Goal: Task Accomplishment & Management: Manage account settings

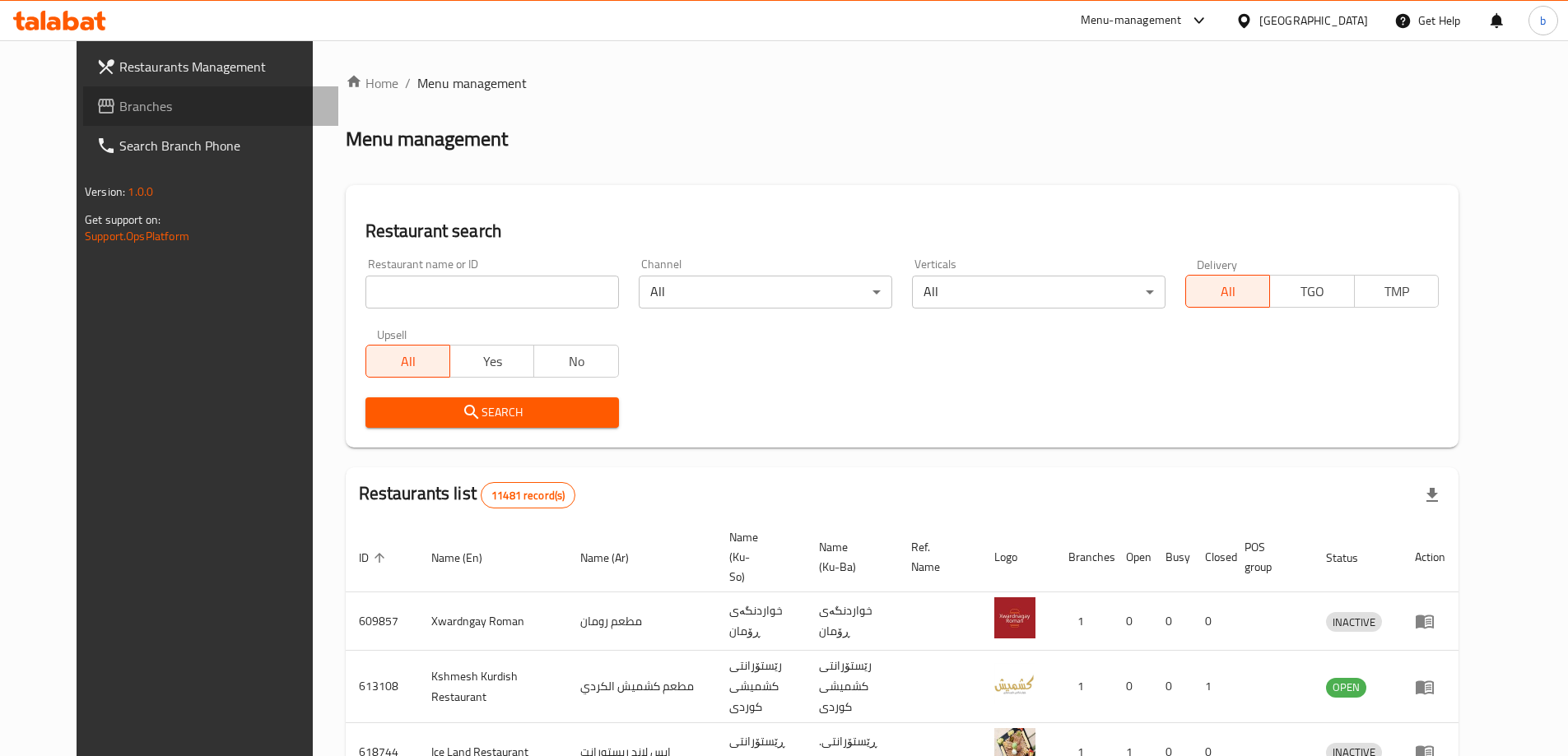
click at [133, 105] on span "Branches" at bounding box center [223, 106] width 206 height 20
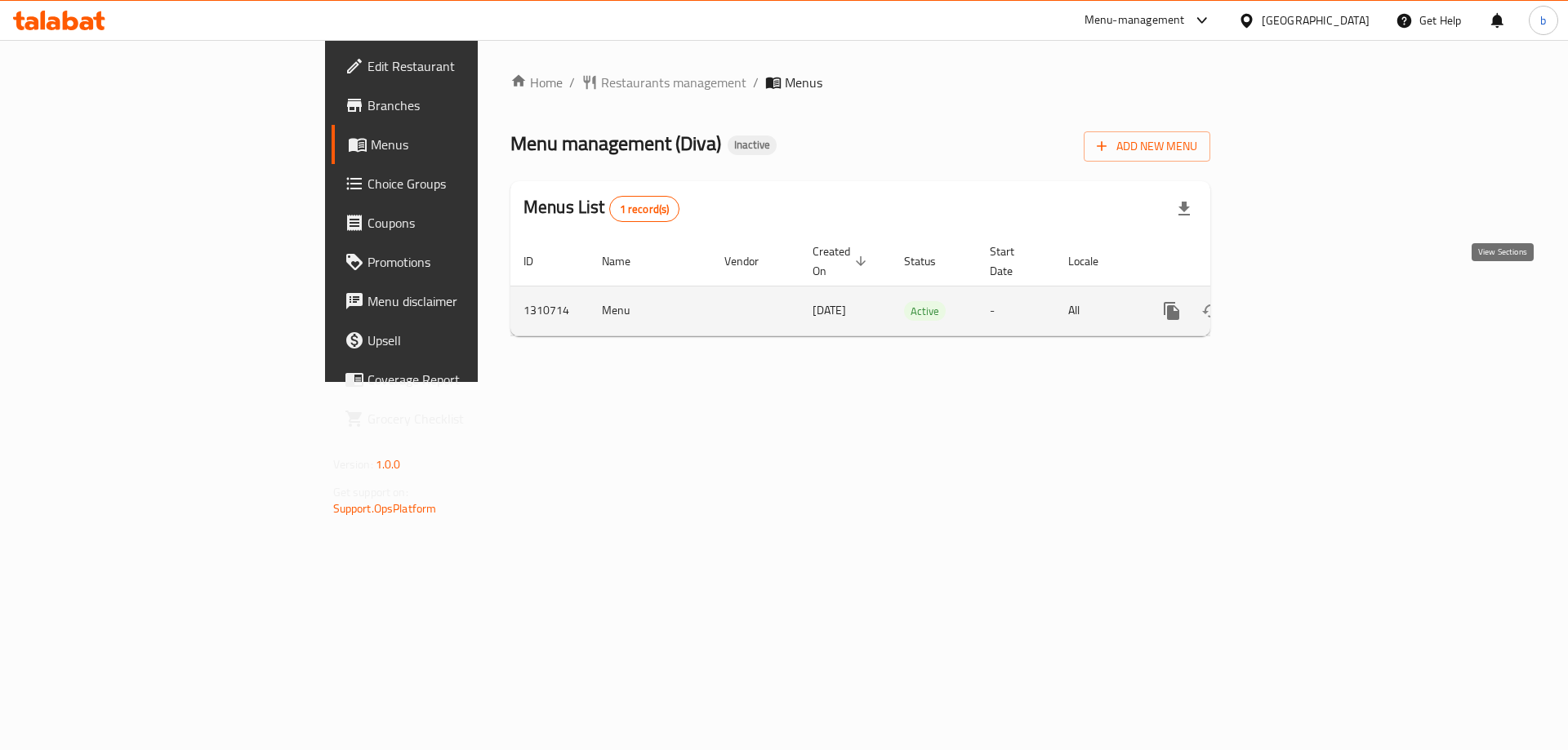
click at [1299, 301] on icon "enhanced table" at bounding box center [1289, 311] width 20 height 20
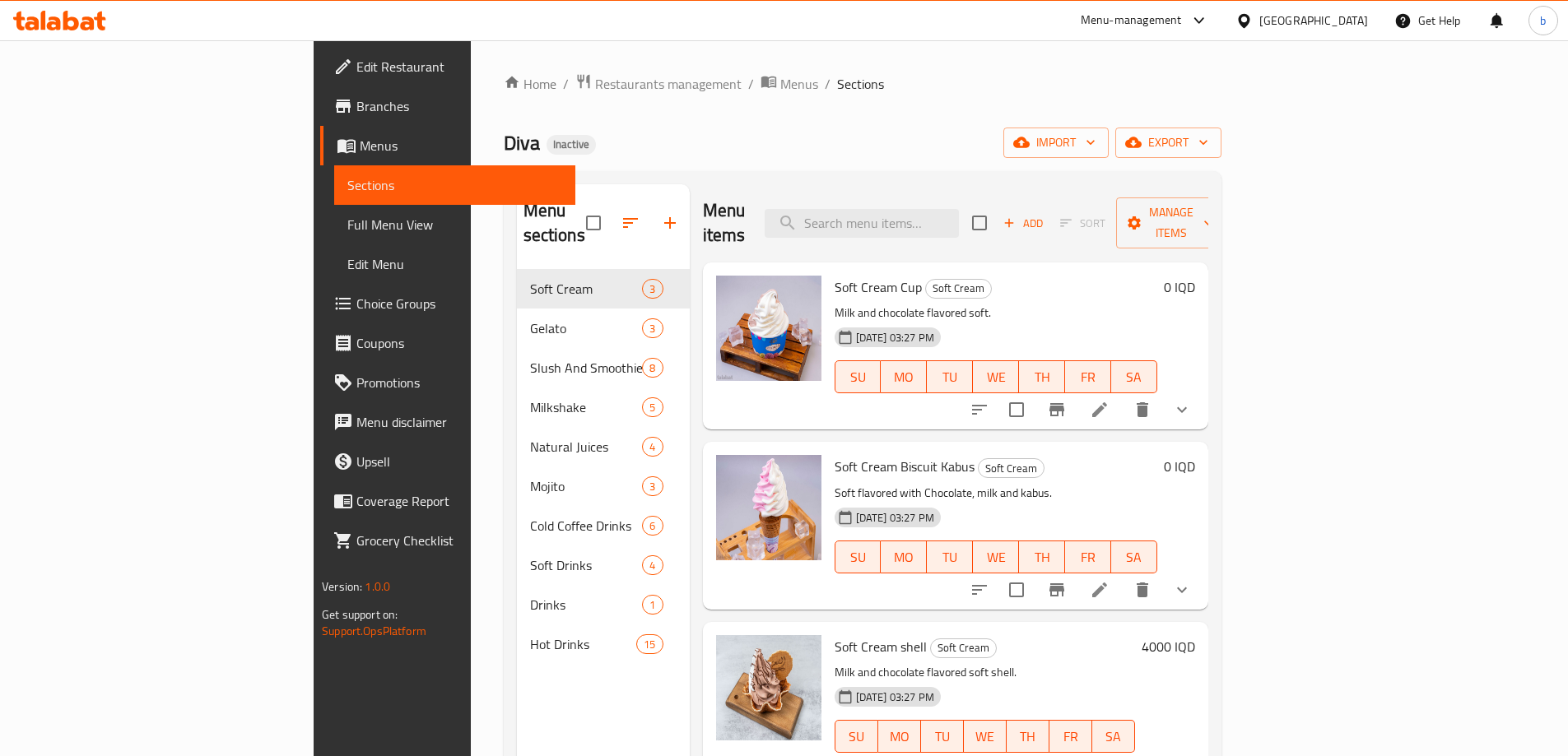
click at [347, 234] on span "Full Menu View" at bounding box center [454, 225] width 215 height 20
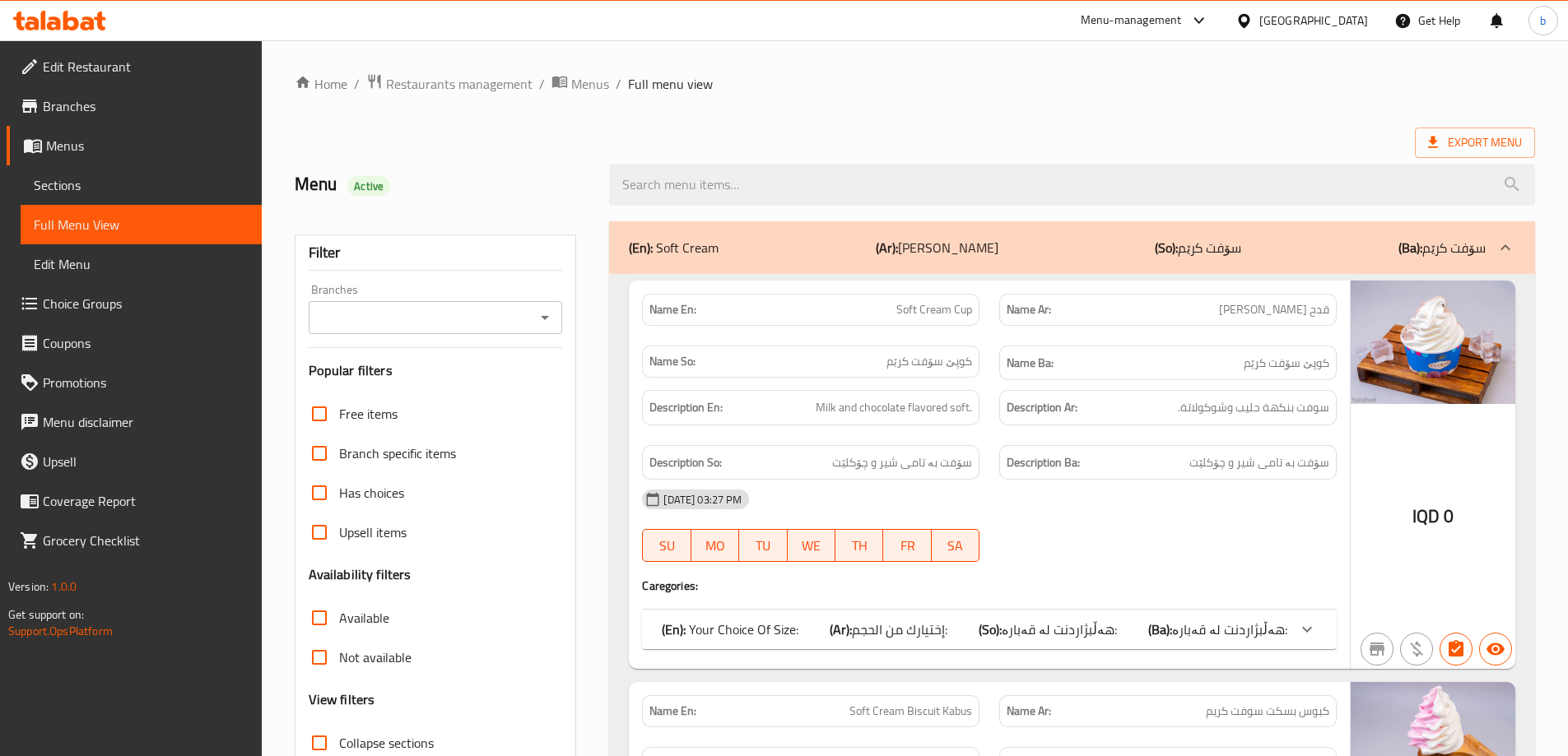
click at [546, 321] on icon "Open" at bounding box center [545, 318] width 20 height 20
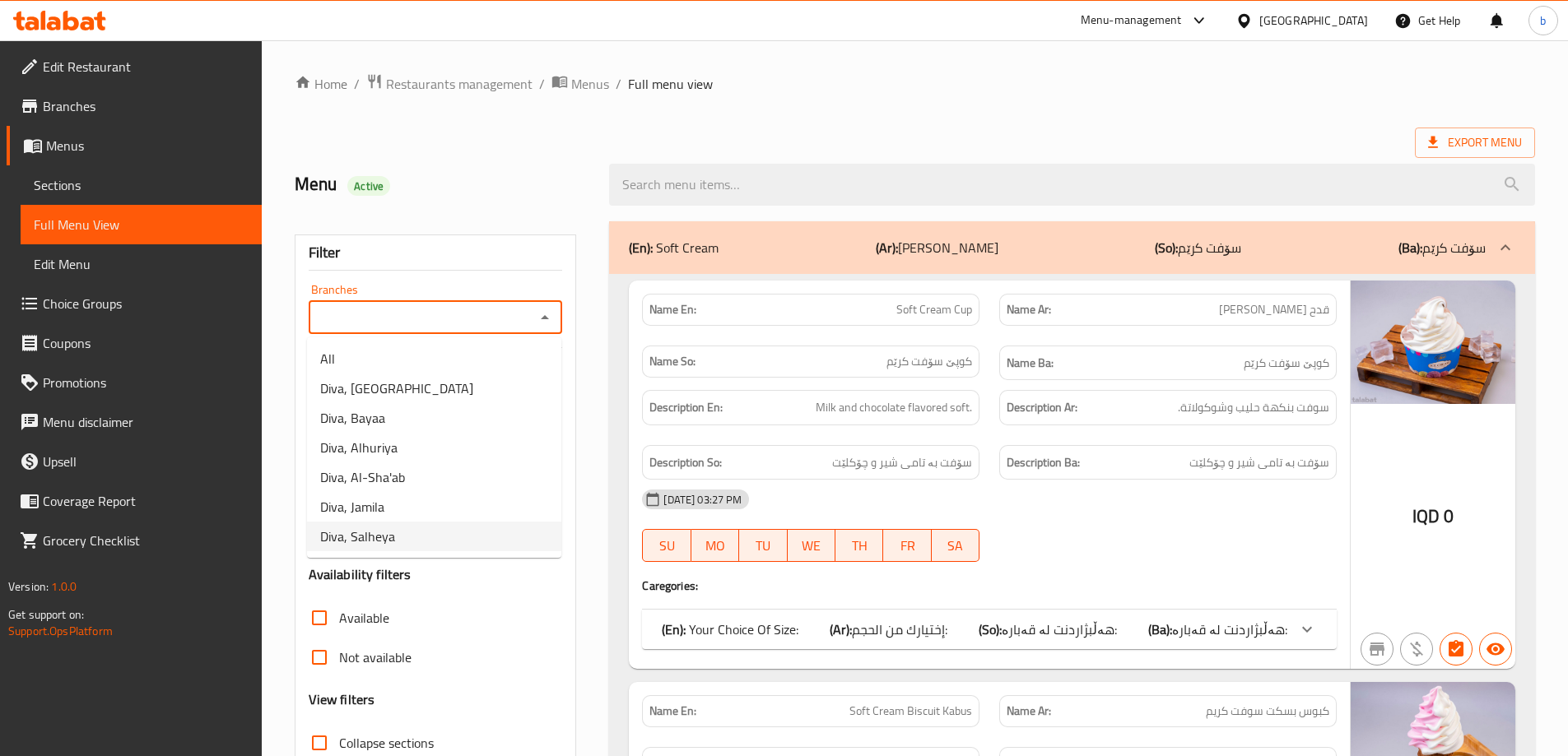
click at [417, 534] on li "Diva, Salheya" at bounding box center [434, 536] width 254 height 29
type input "Diva, Salheya"
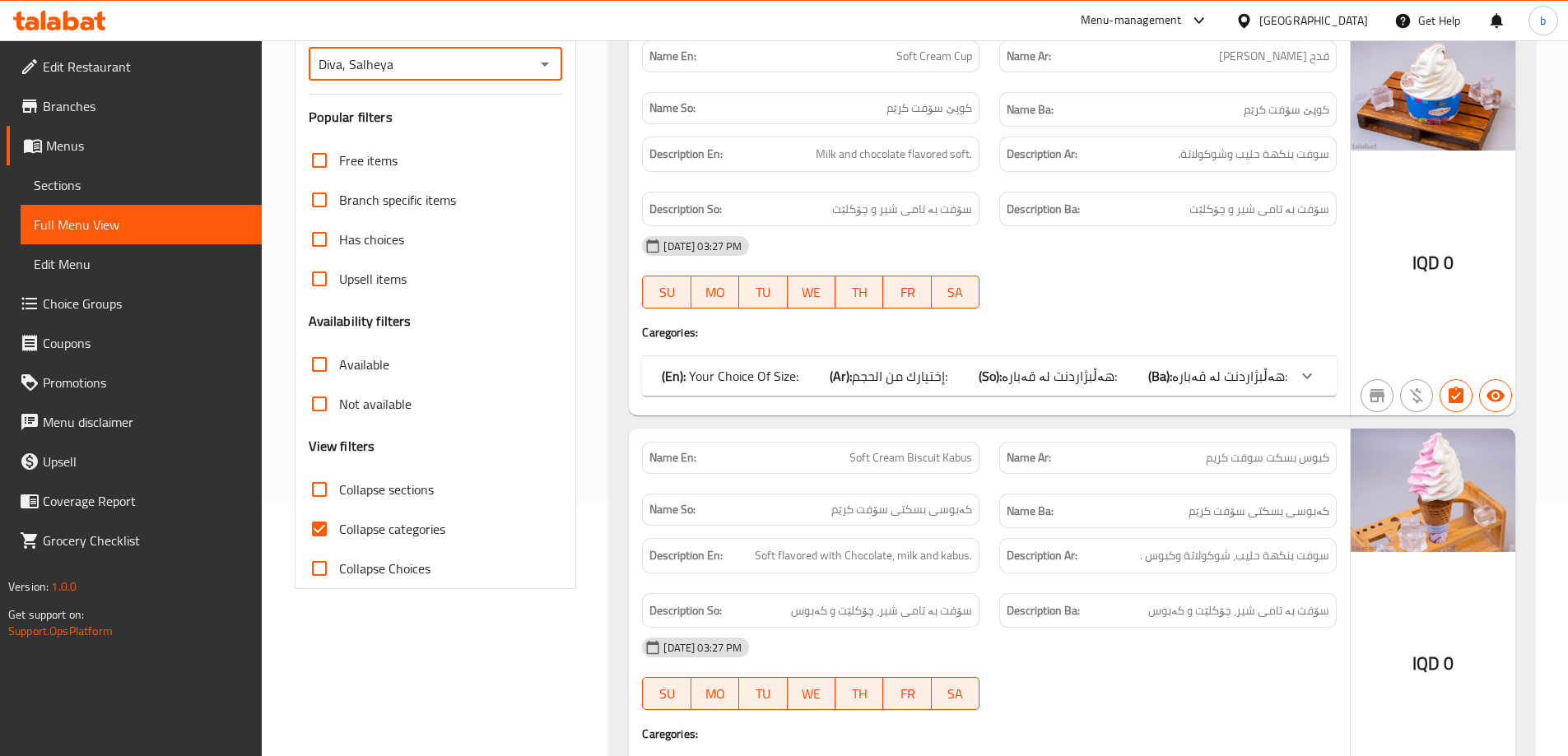
scroll to position [384, 0]
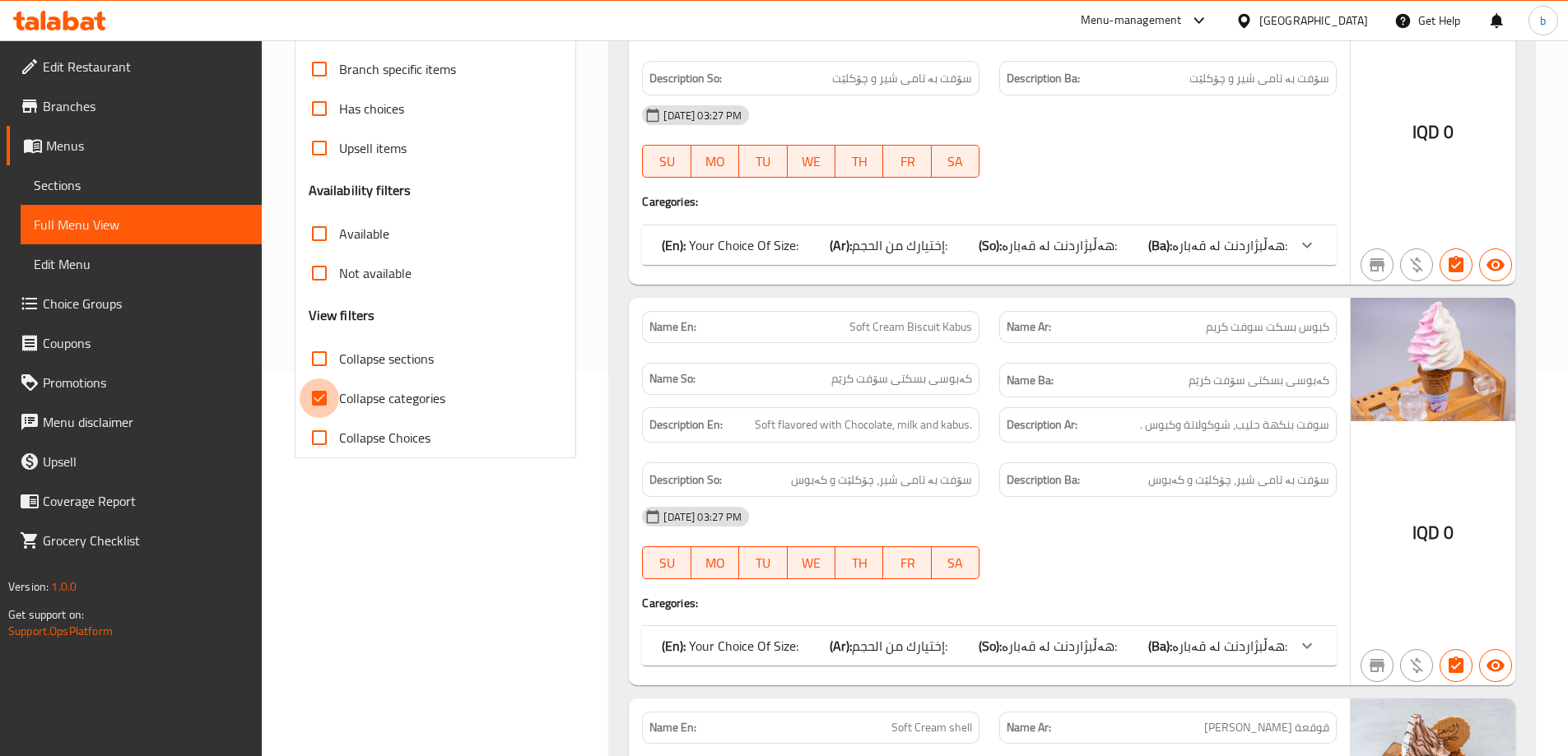
click at [311, 401] on input "Collapse categories" at bounding box center [319, 397] width 39 height 39
checkbox input "false"
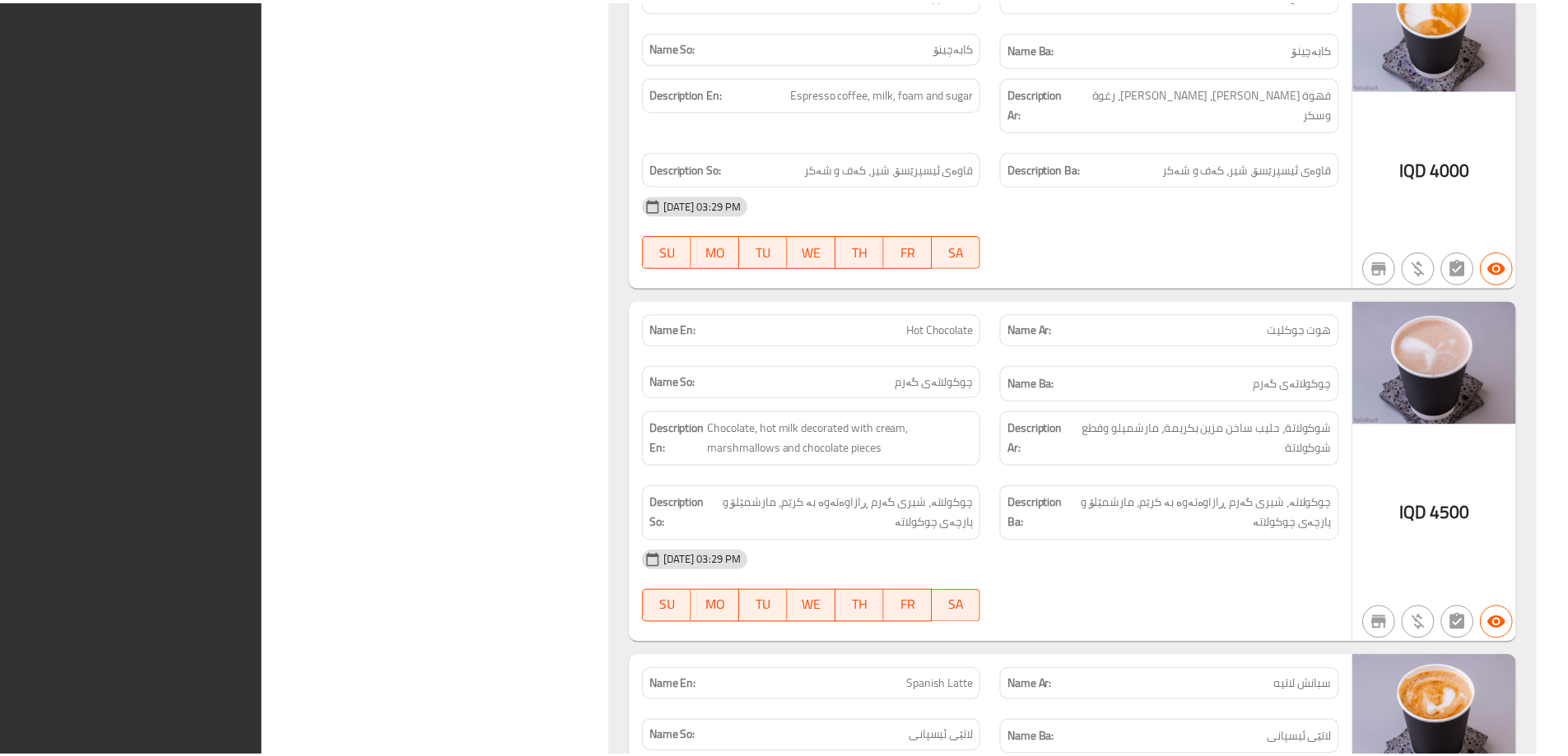
scroll to position [20563, 0]
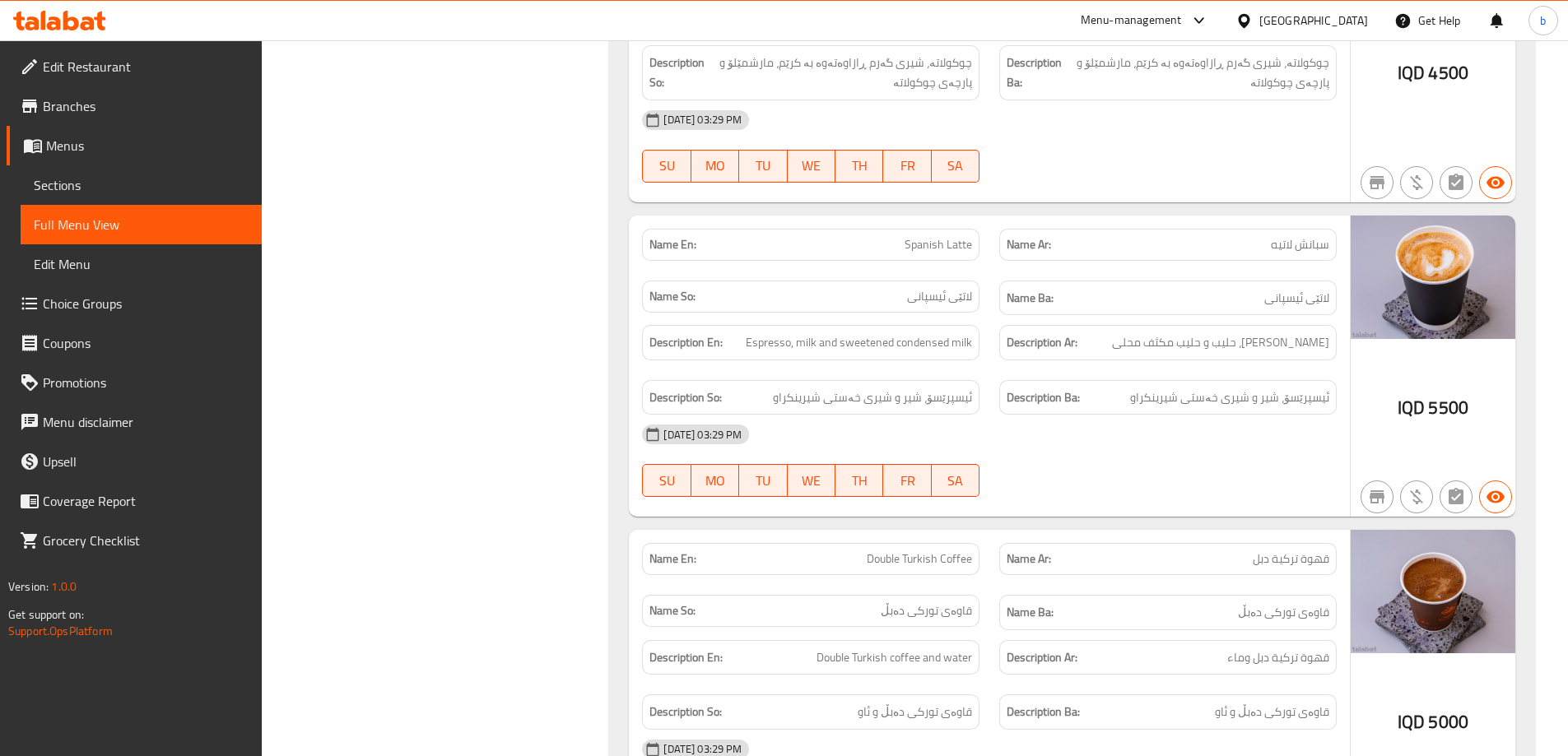
click at [77, 105] on span "Branches" at bounding box center [146, 106] width 206 height 20
